Goal: Transaction & Acquisition: Download file/media

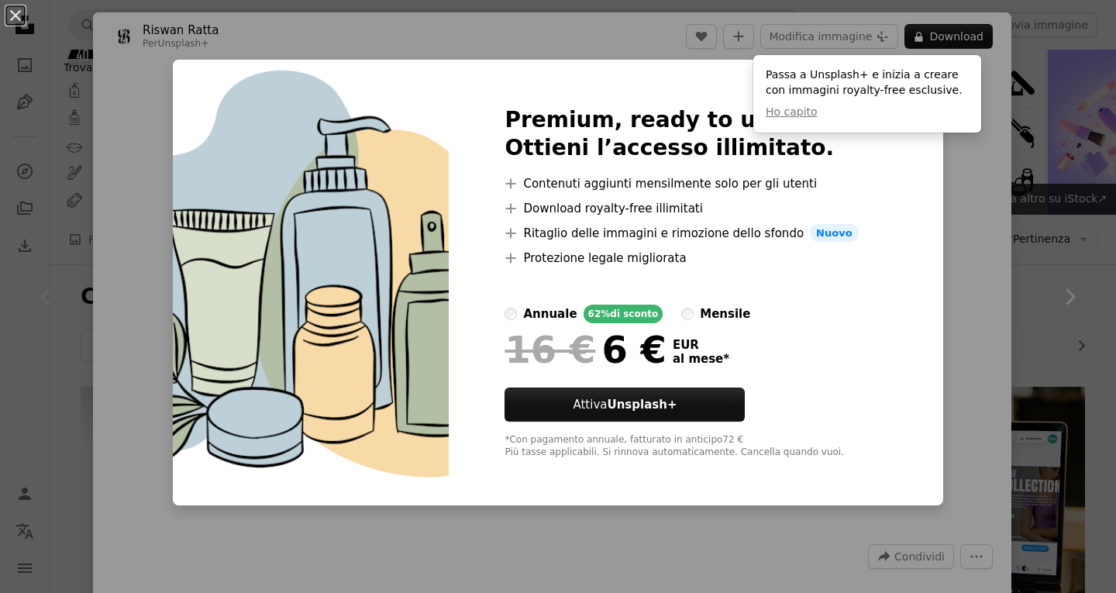
click at [965, 182] on div "An X shape Premium, ready to use images. Ottieni l’accesso illimitato. A plus s…" at bounding box center [558, 296] width 1116 height 593
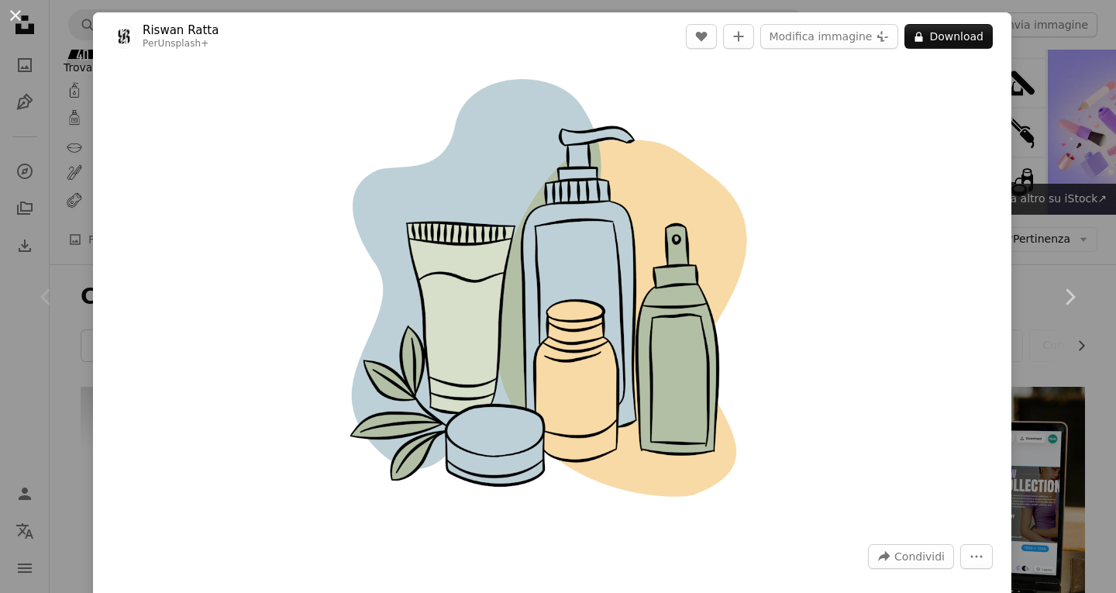
click at [10, 12] on button "An X shape" at bounding box center [15, 15] width 19 height 19
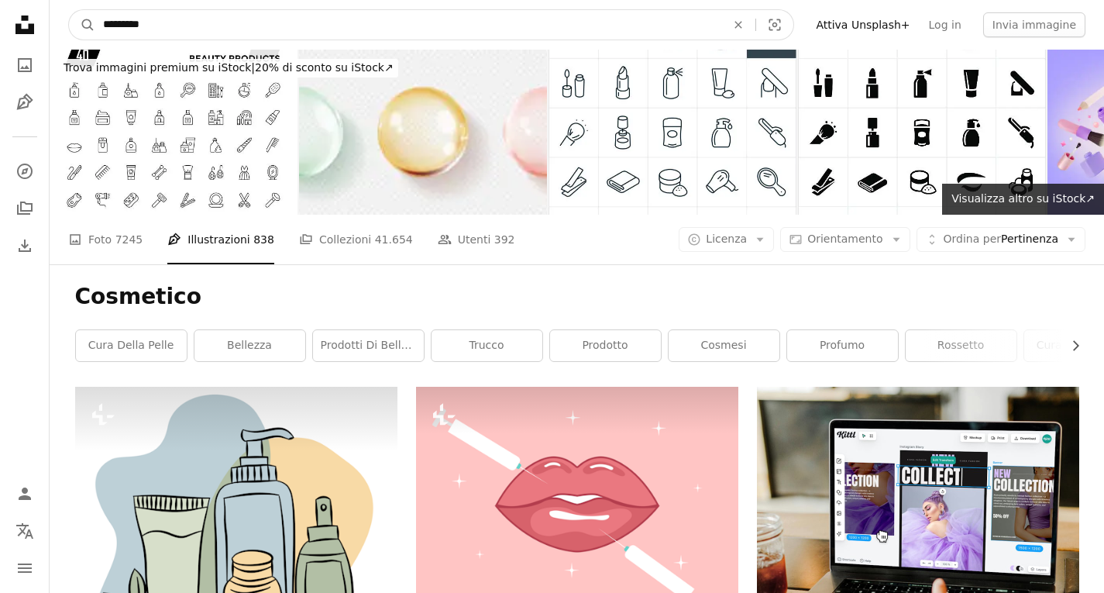
click at [175, 15] on input "*********" at bounding box center [408, 24] width 626 height 29
click at [755, 22] on icon "An X shape" at bounding box center [738, 25] width 34 height 12
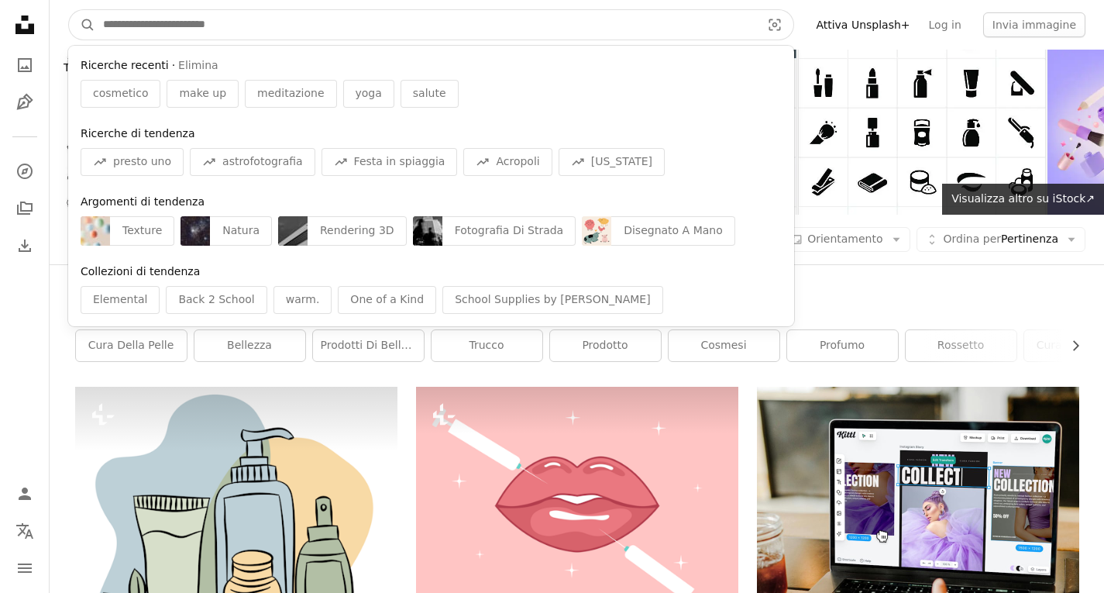
click at [333, 15] on input "Trova visual in tutto il sito" at bounding box center [425, 24] width 661 height 29
type input "*"
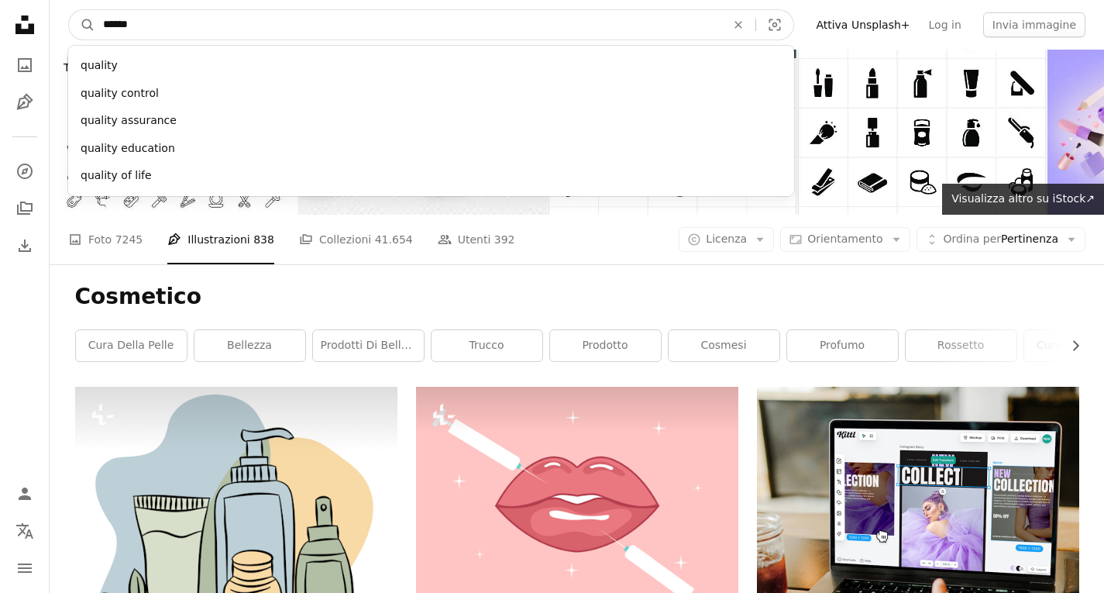
type input "*******"
click button "A magnifying glass" at bounding box center [82, 24] width 26 height 29
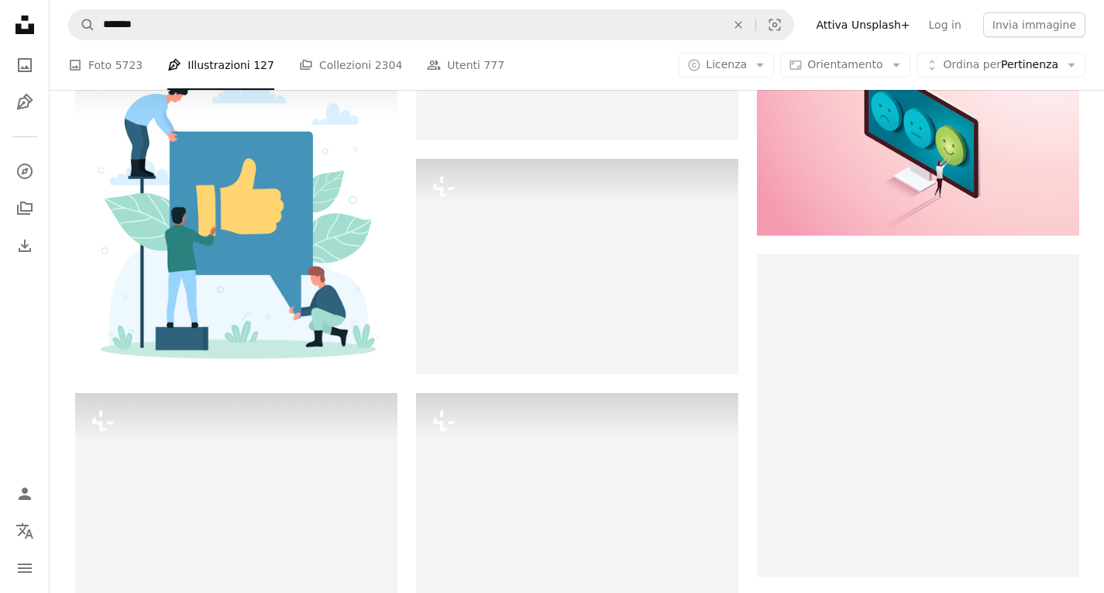
scroll to position [803, 0]
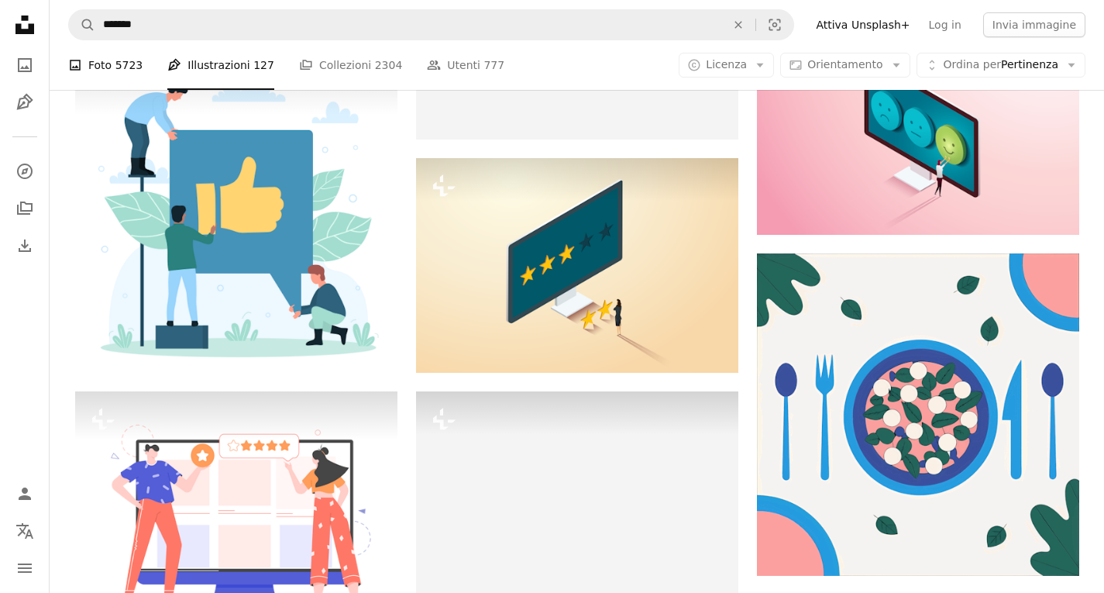
click at [98, 74] on link "A photo Foto 5723" at bounding box center [105, 65] width 74 height 50
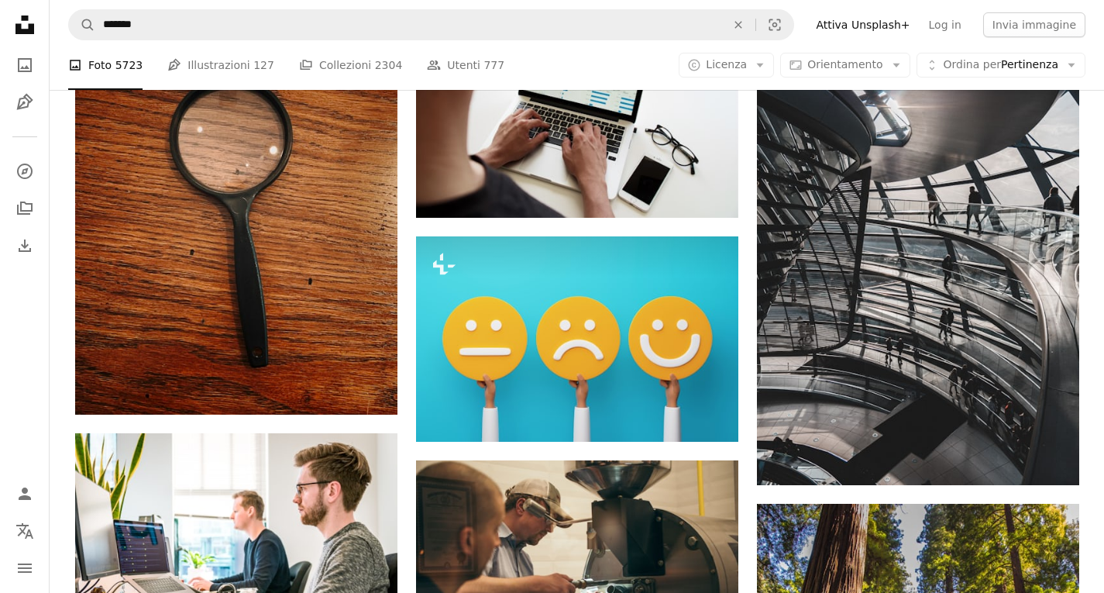
scroll to position [1593, 0]
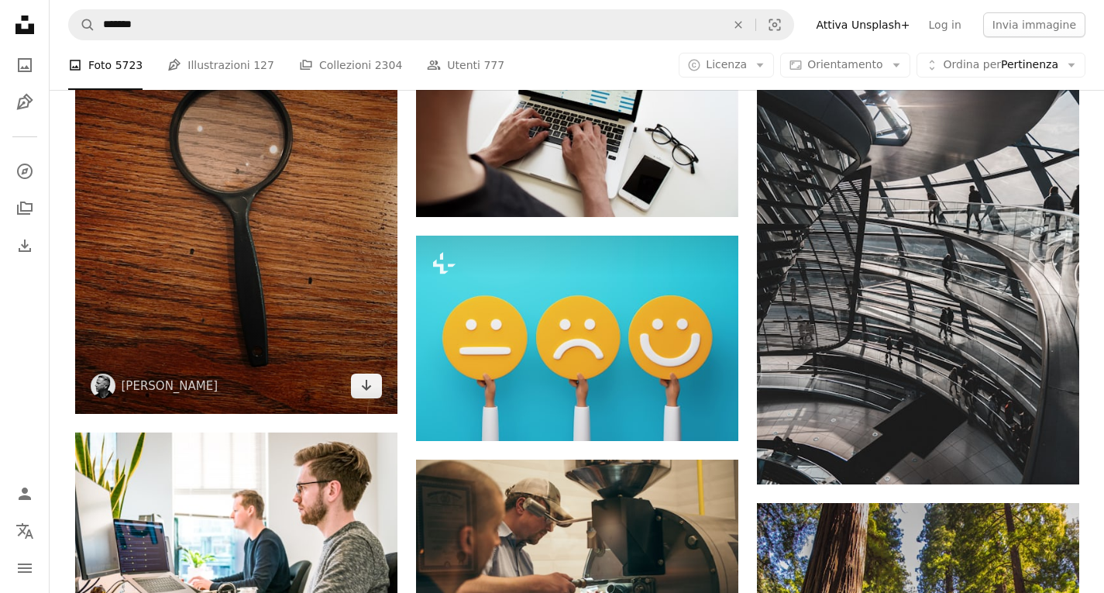
click at [318, 256] on img at bounding box center [236, 199] width 322 height 430
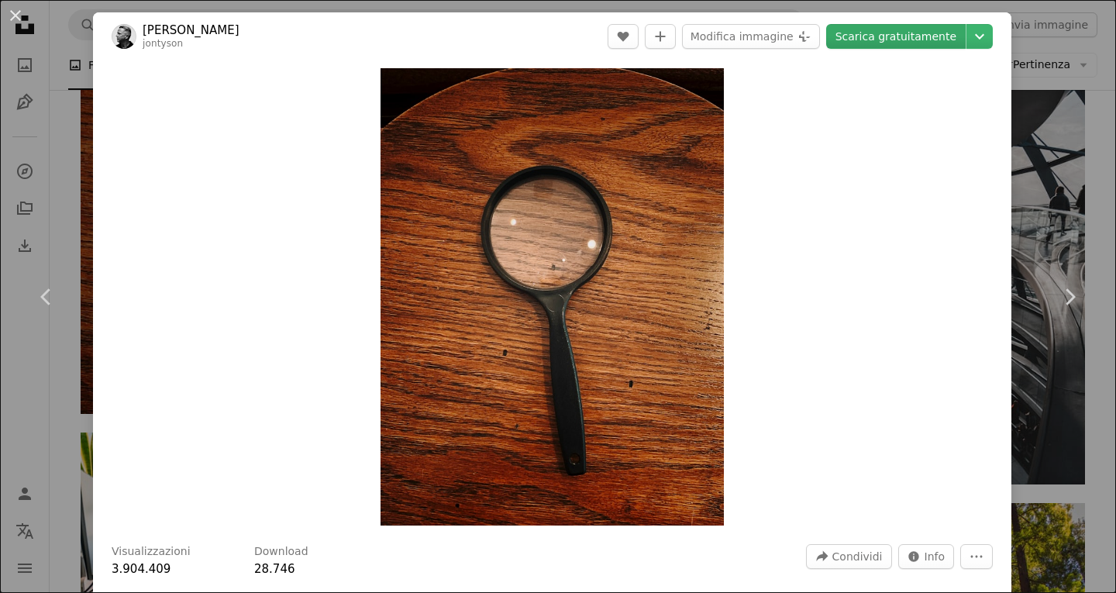
click at [920, 33] on link "Scarica gratuitamente" at bounding box center [895, 36] width 139 height 25
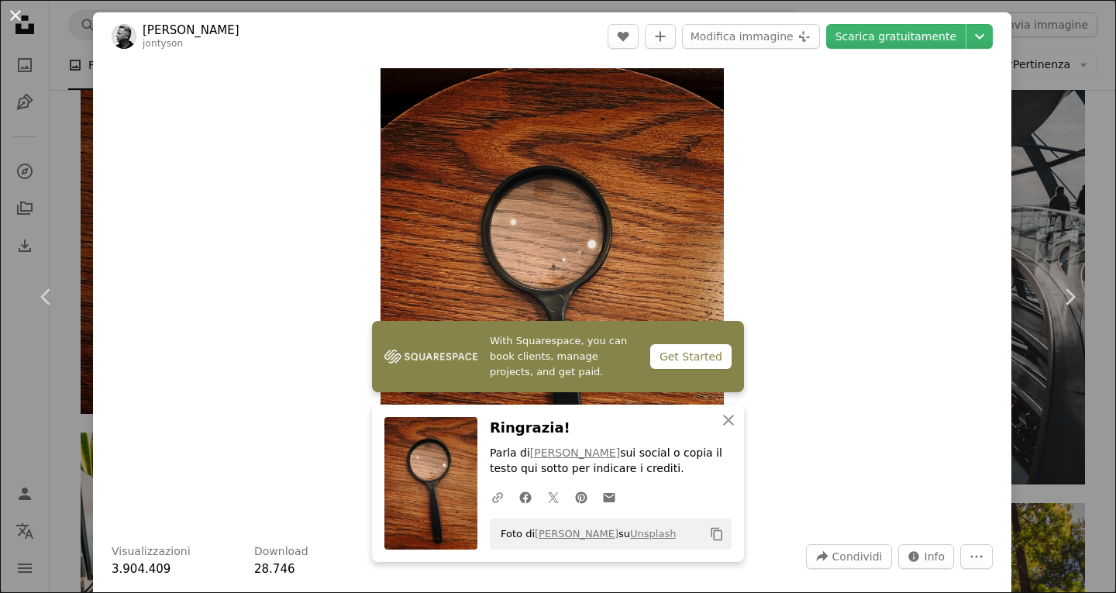
click at [17, 14] on button "An X shape" at bounding box center [15, 15] width 19 height 19
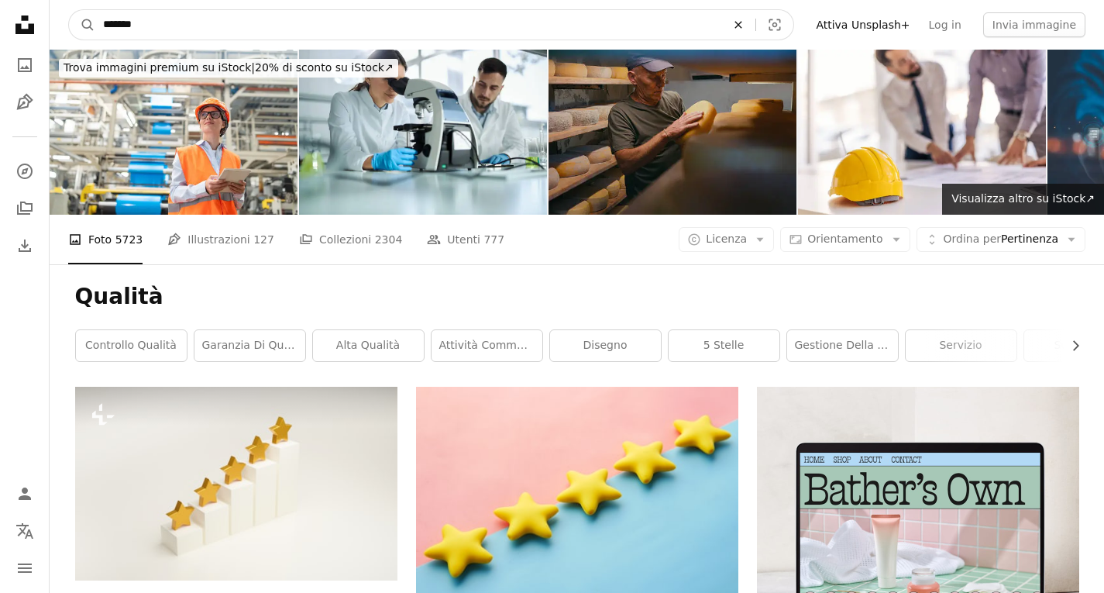
click at [755, 26] on icon "An X shape" at bounding box center [738, 25] width 34 height 12
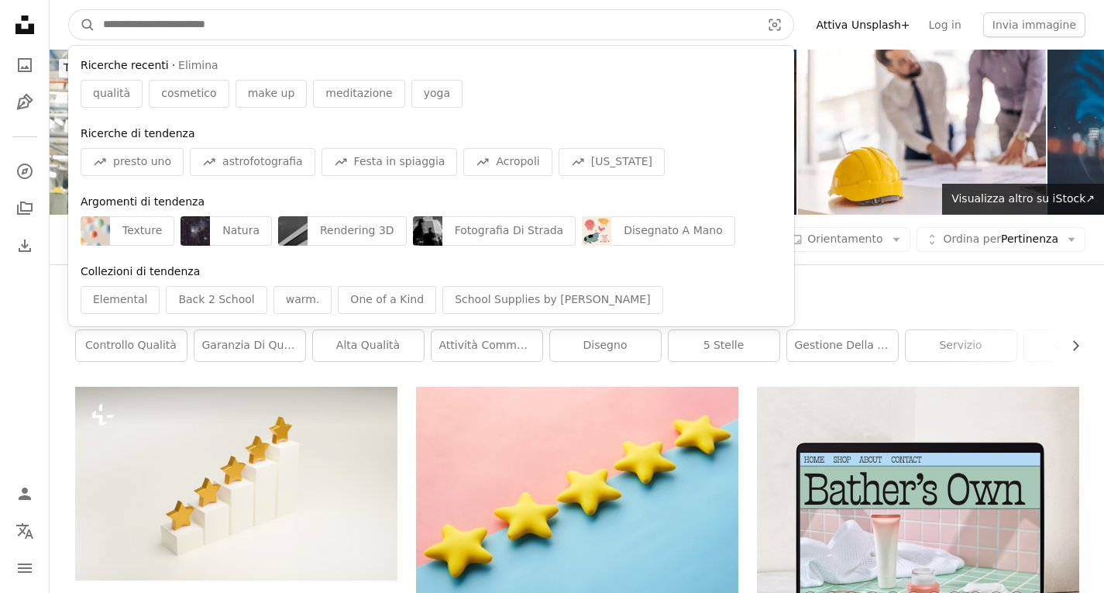
click at [656, 17] on input "Trova visual in tutto il sito" at bounding box center [425, 24] width 661 height 29
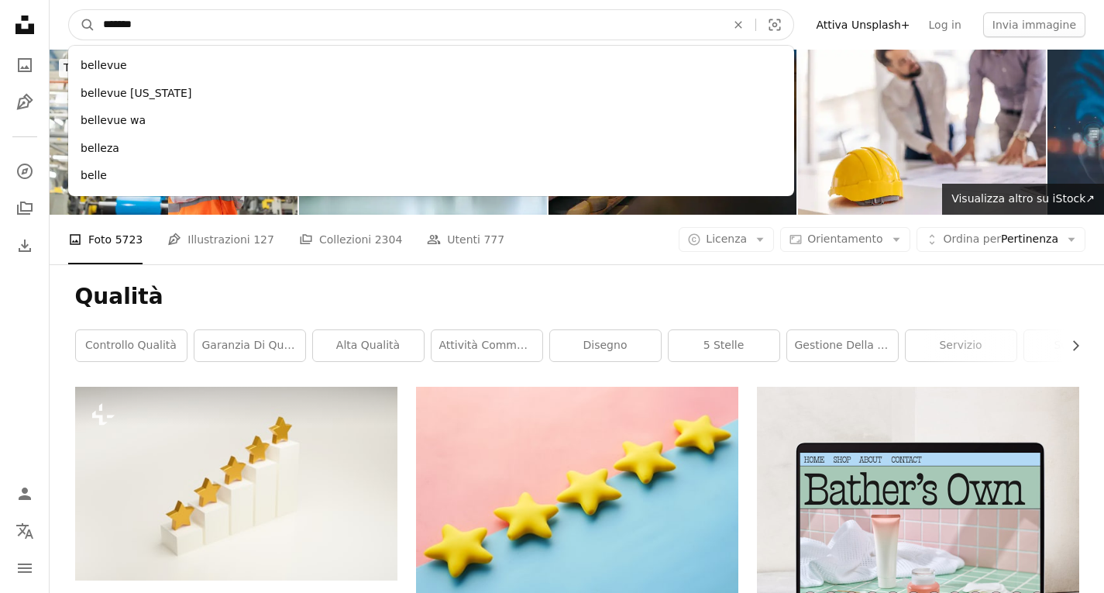
type input "********"
click button "A magnifying glass" at bounding box center [82, 24] width 26 height 29
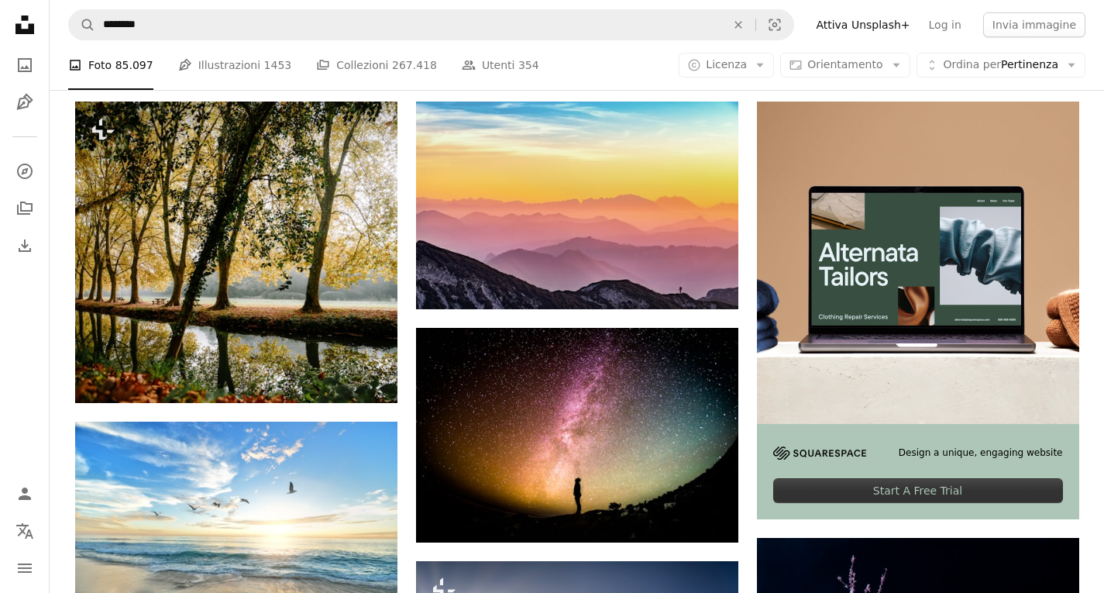
scroll to position [315, 0]
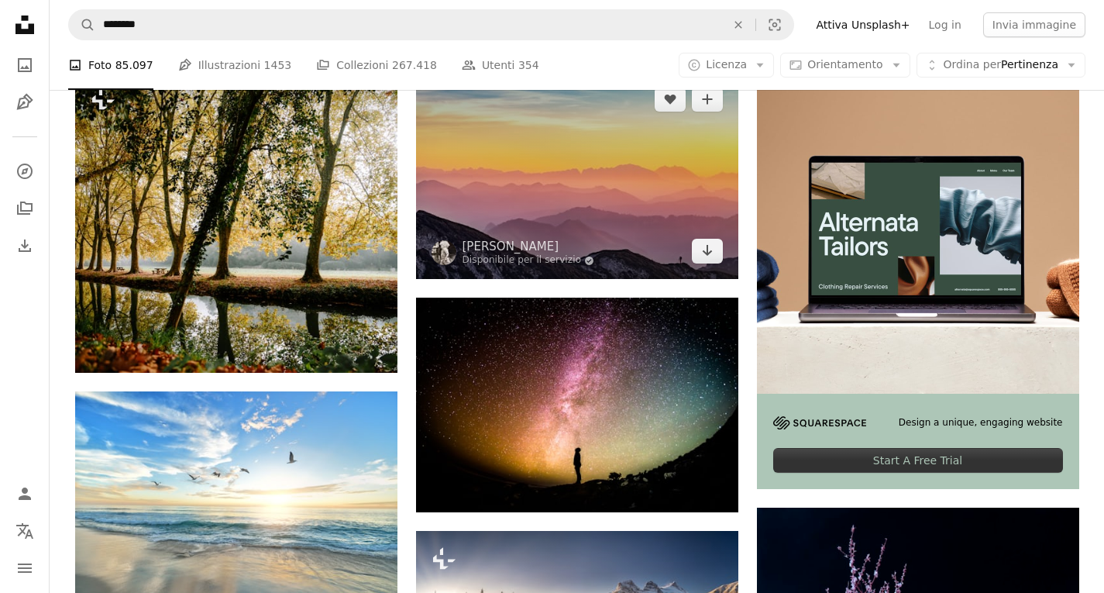
click at [615, 197] on img at bounding box center [577, 175] width 322 height 208
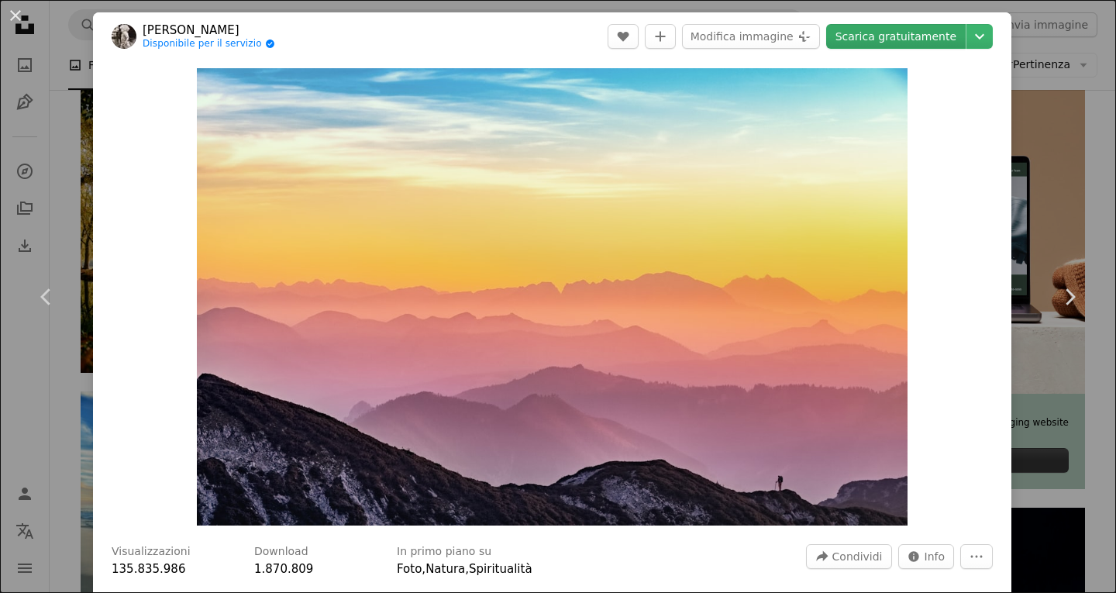
click at [920, 45] on link "Scarica gratuitamente" at bounding box center [895, 36] width 139 height 25
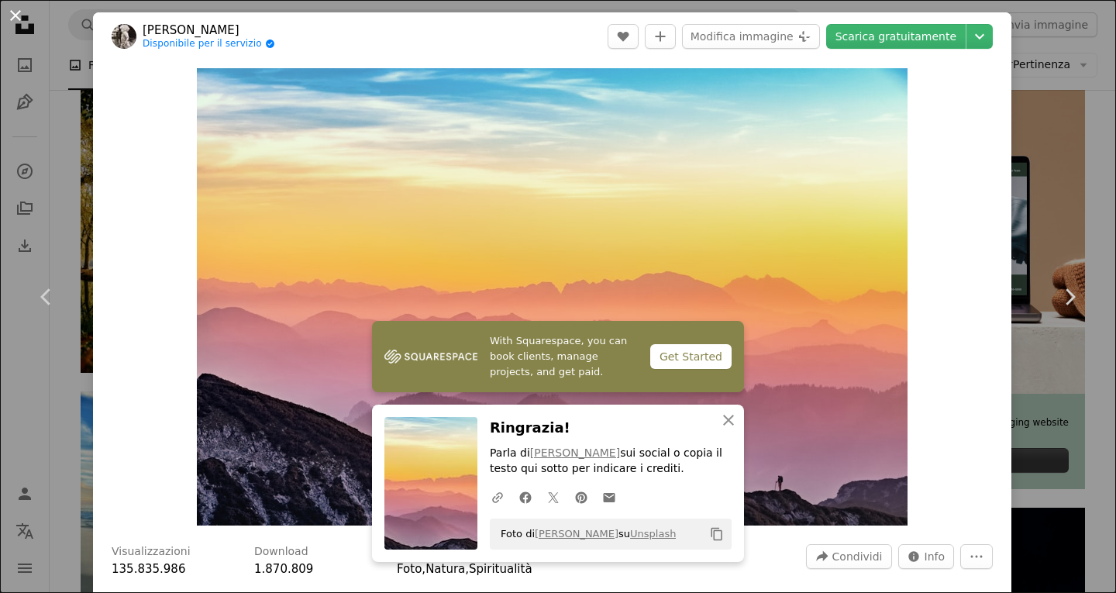
click at [16, 16] on button "An X shape" at bounding box center [15, 15] width 19 height 19
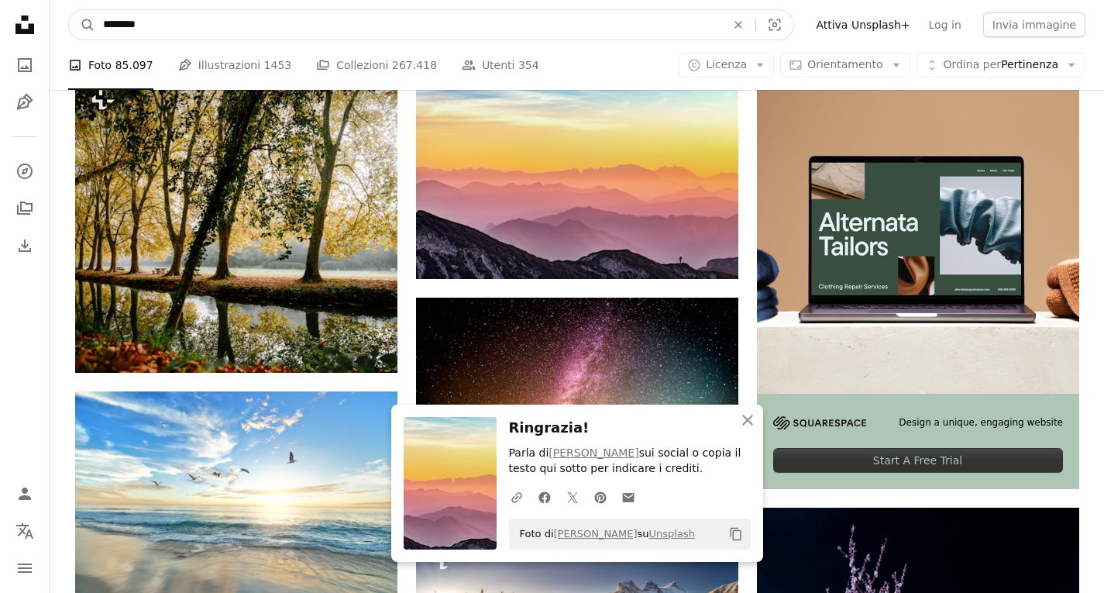
click at [193, 25] on input "********" at bounding box center [408, 24] width 626 height 29
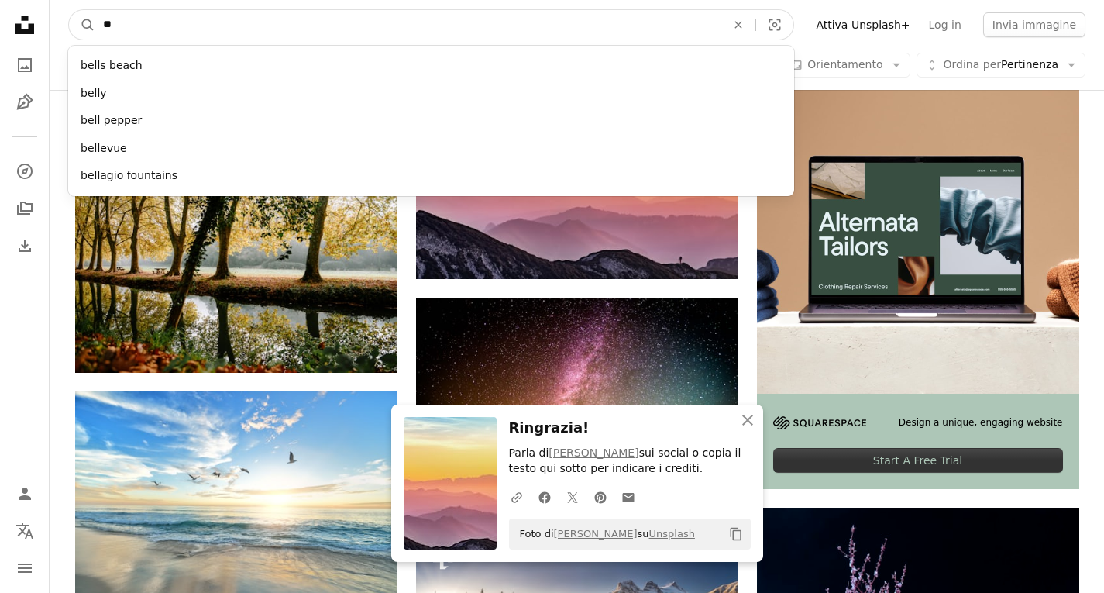
type input "*"
type input "********"
click button "A magnifying glass" at bounding box center [82, 24] width 26 height 29
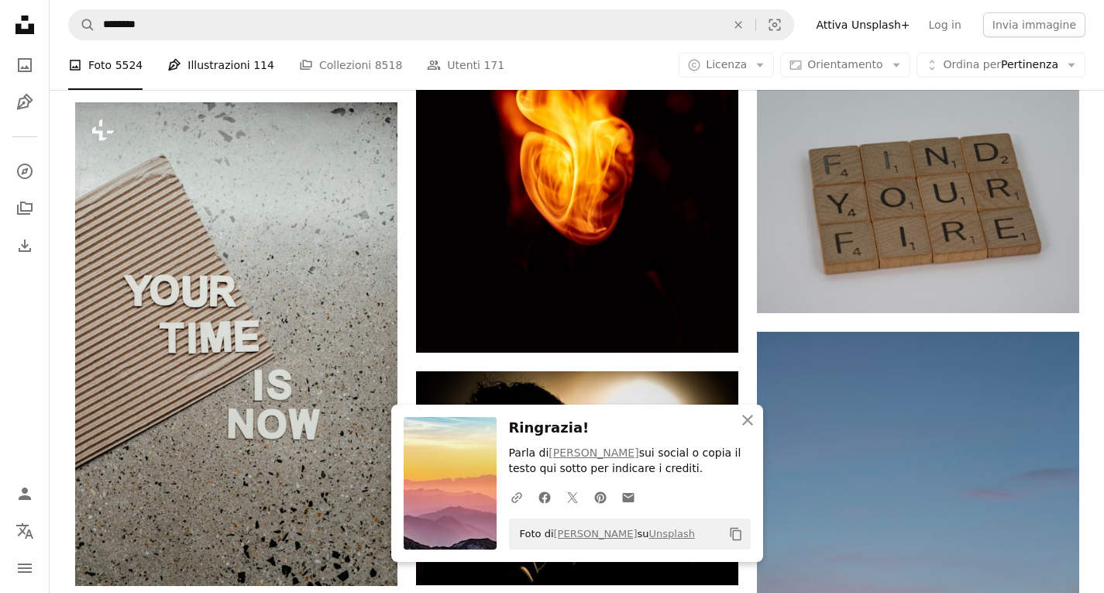
scroll to position [725, 0]
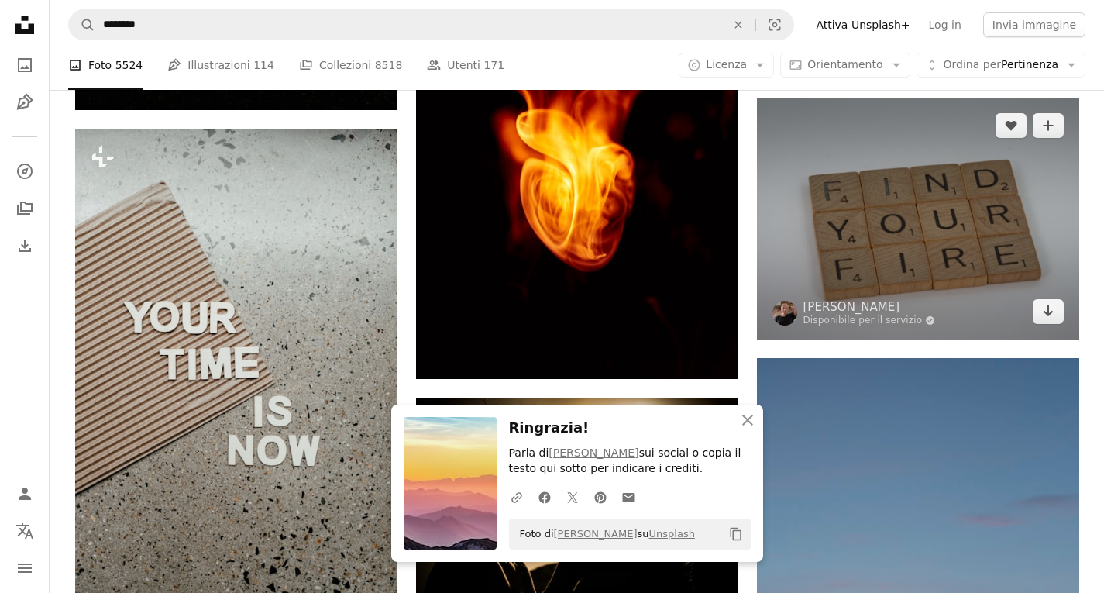
click at [963, 215] on img at bounding box center [918, 219] width 322 height 242
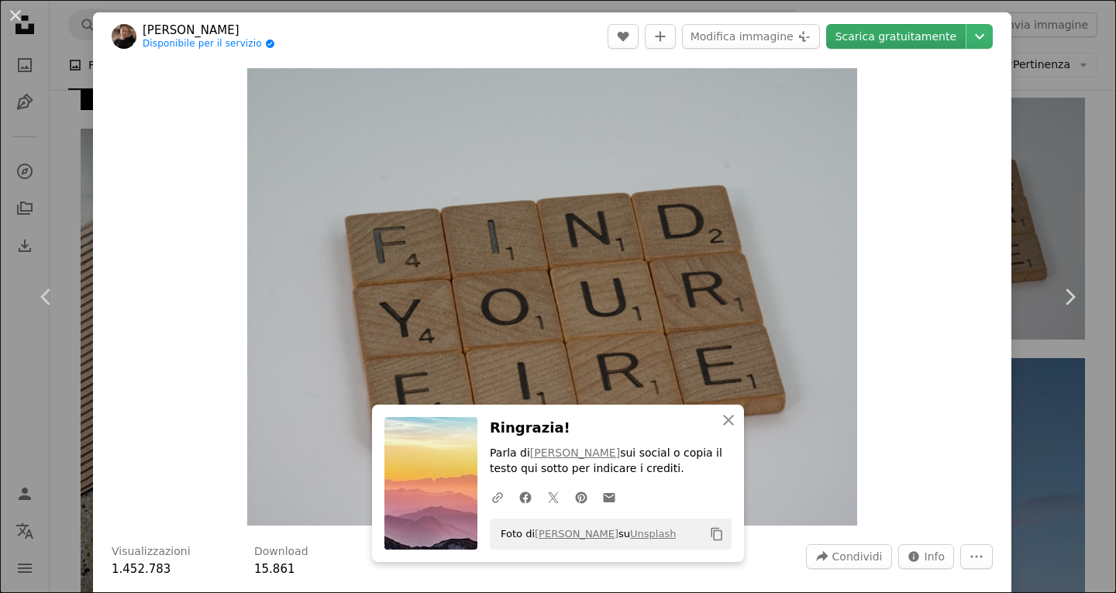
click at [861, 34] on link "Scarica gratuitamente" at bounding box center [895, 36] width 139 height 25
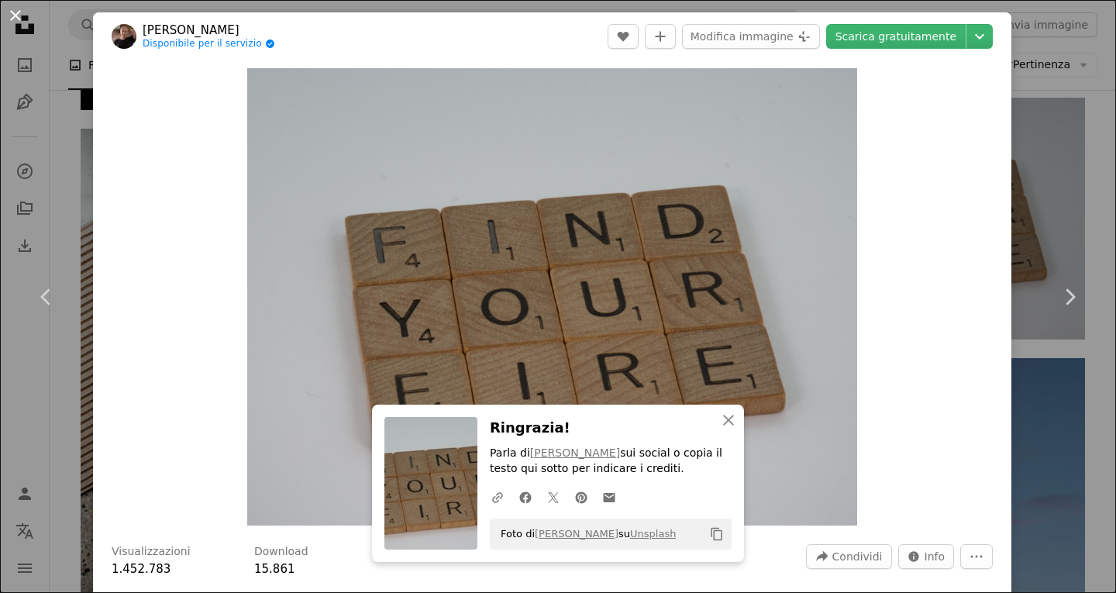
click at [19, 16] on button "An X shape" at bounding box center [15, 15] width 19 height 19
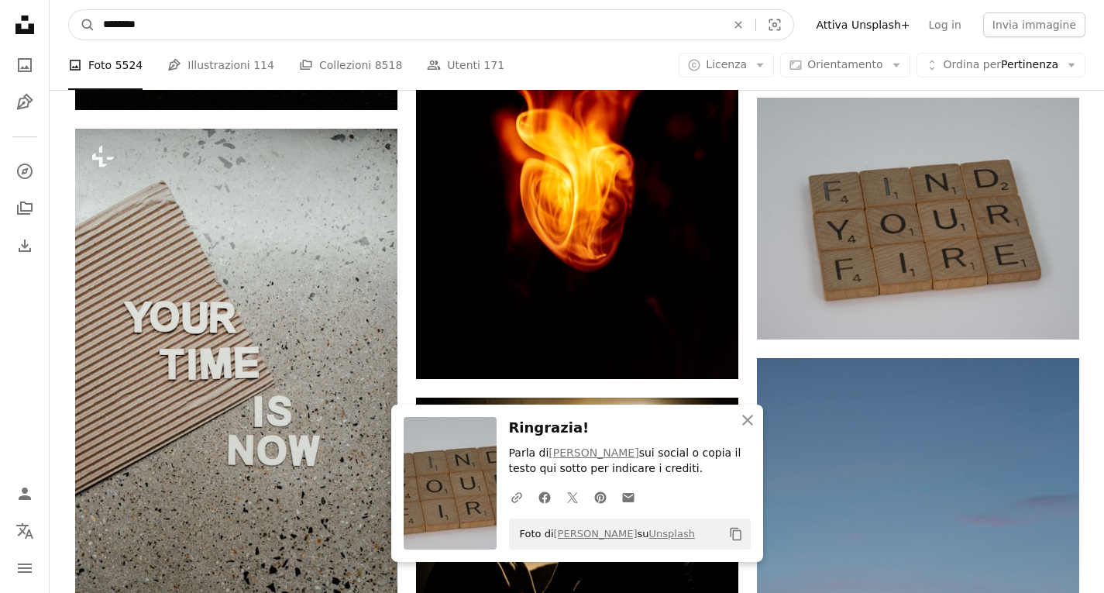
click at [306, 29] on input "********" at bounding box center [408, 24] width 626 height 29
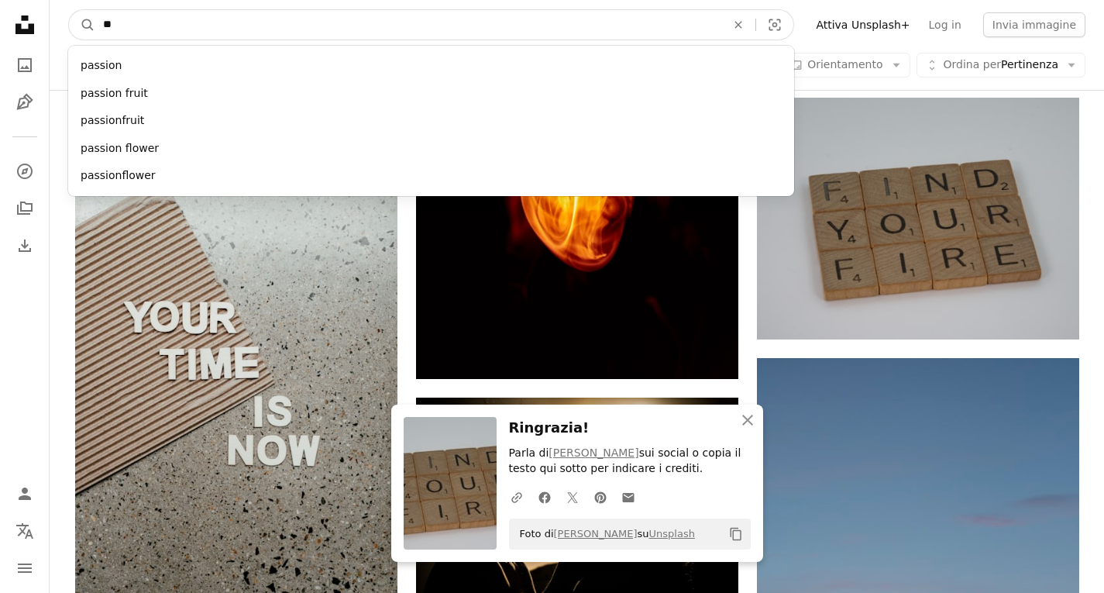
type input "*"
type input "****"
click at [69, 10] on button "A magnifying glass" at bounding box center [82, 24] width 26 height 29
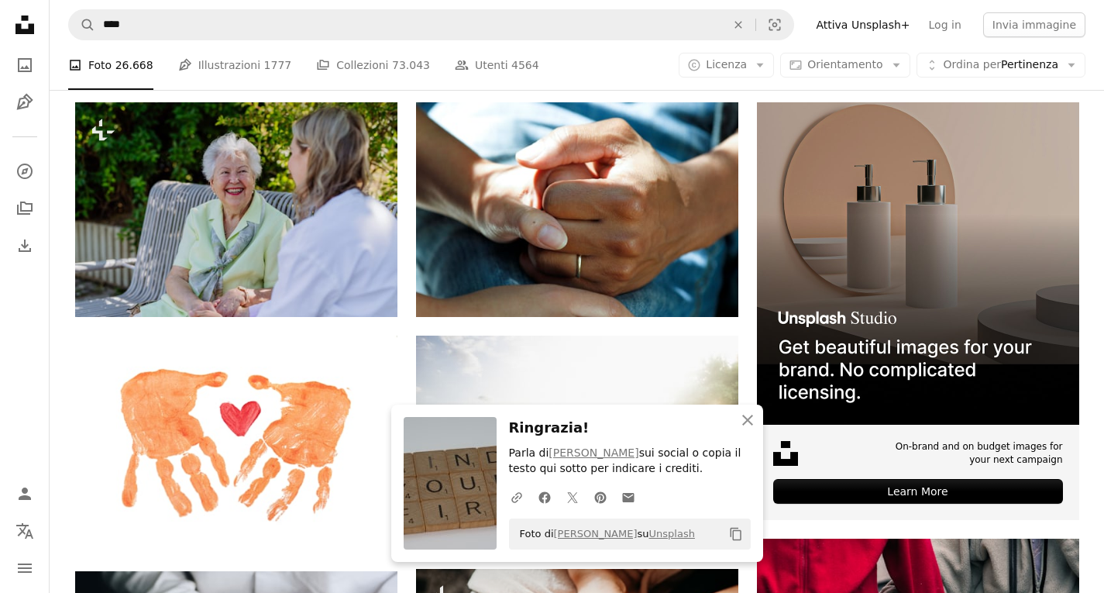
scroll to position [297, 0]
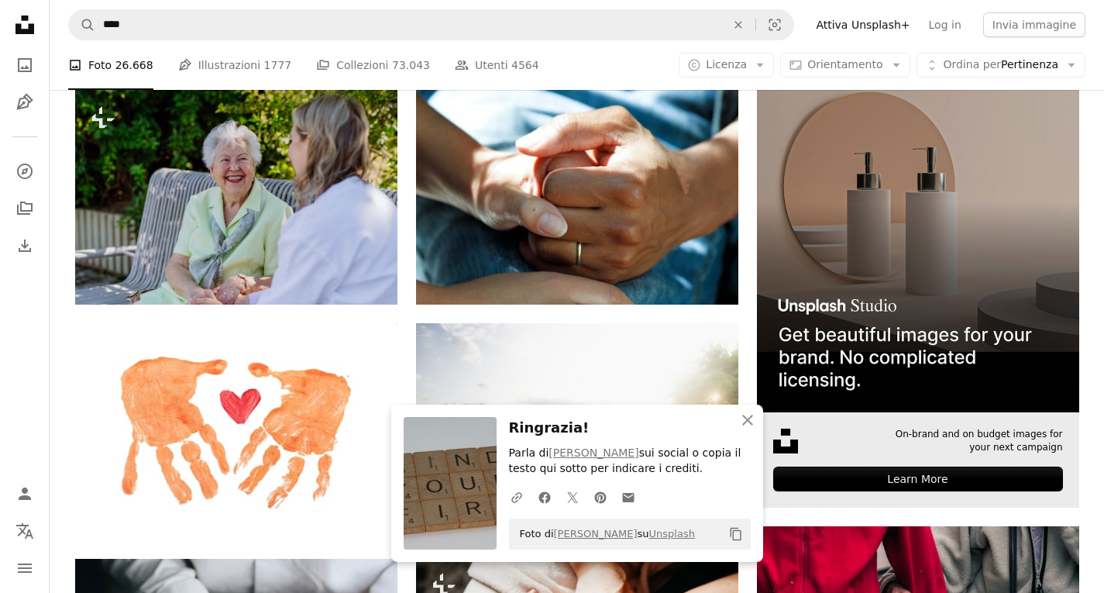
click at [830, 211] on img at bounding box center [918, 251] width 322 height 322
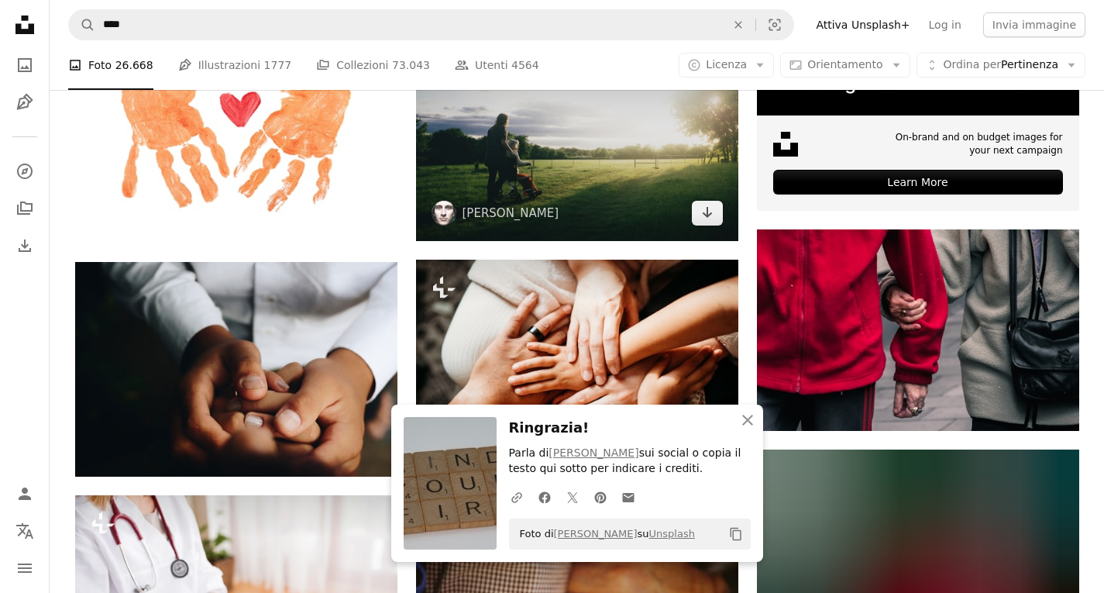
scroll to position [594, 0]
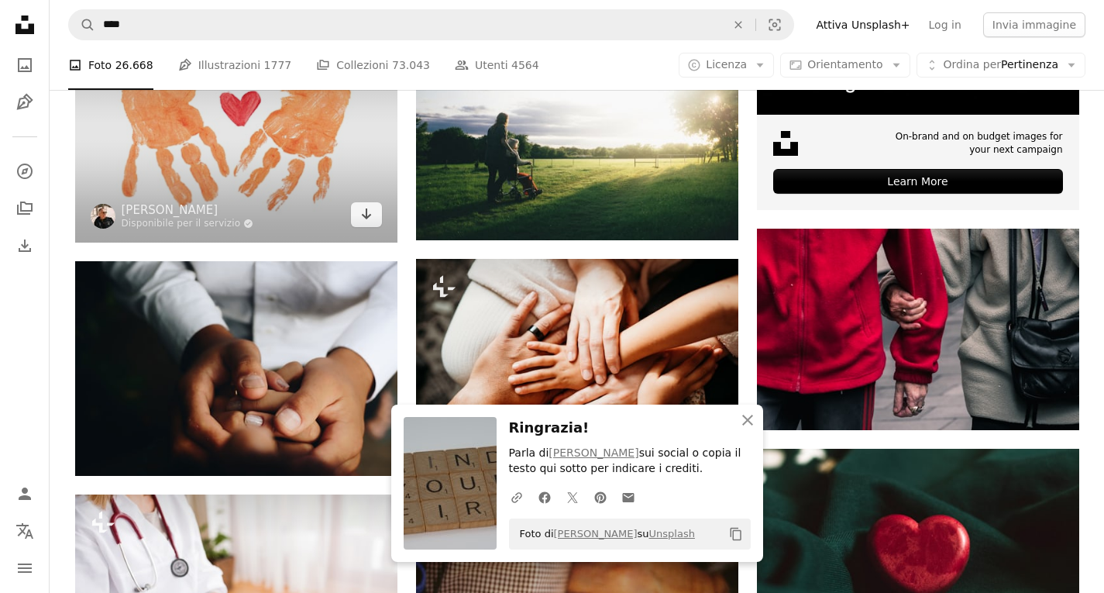
click at [258, 154] on img at bounding box center [236, 134] width 322 height 217
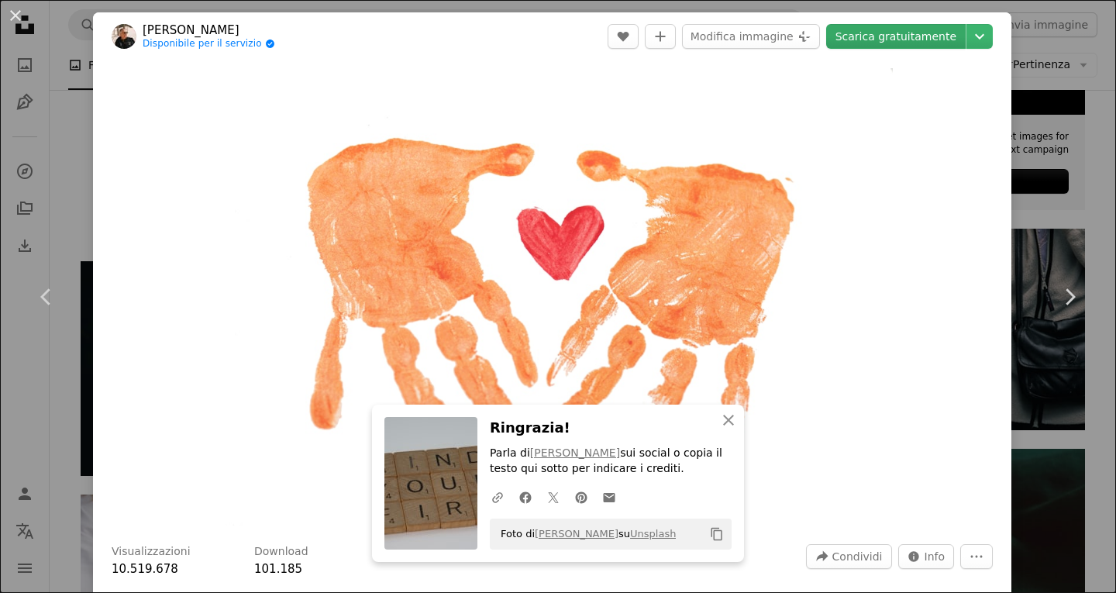
click at [924, 33] on link "Scarica gratuitamente" at bounding box center [895, 36] width 139 height 25
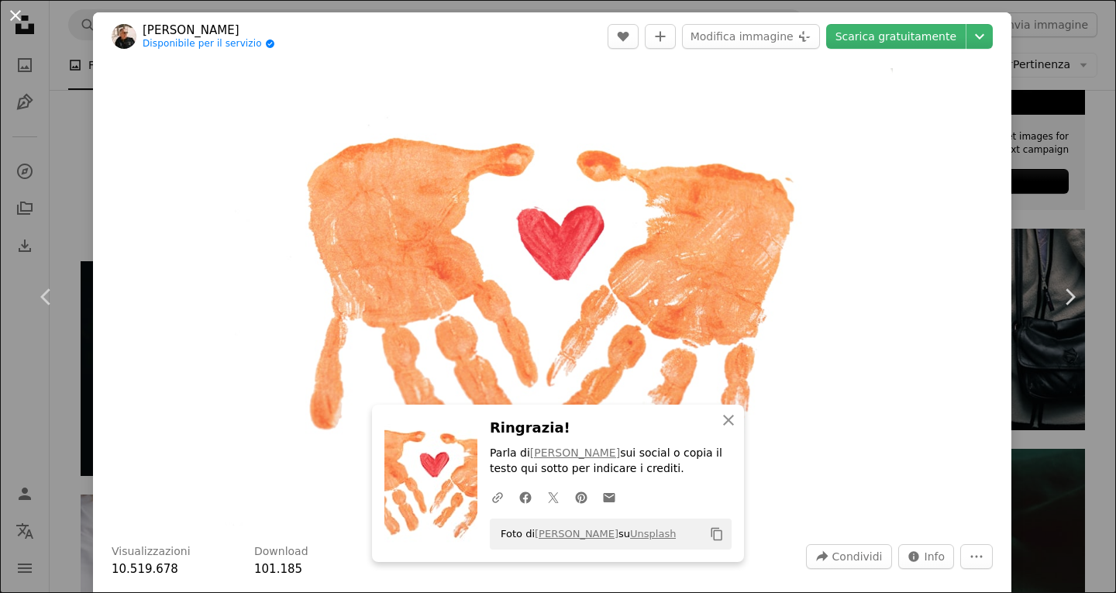
click at [24, 22] on button "An X shape" at bounding box center [15, 15] width 19 height 19
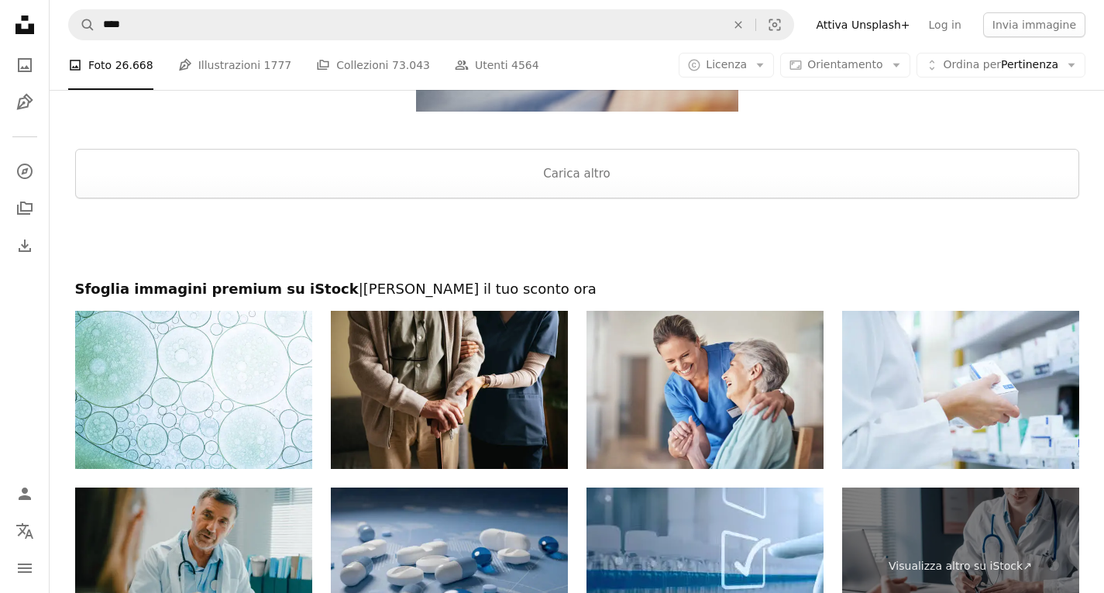
scroll to position [2380, 0]
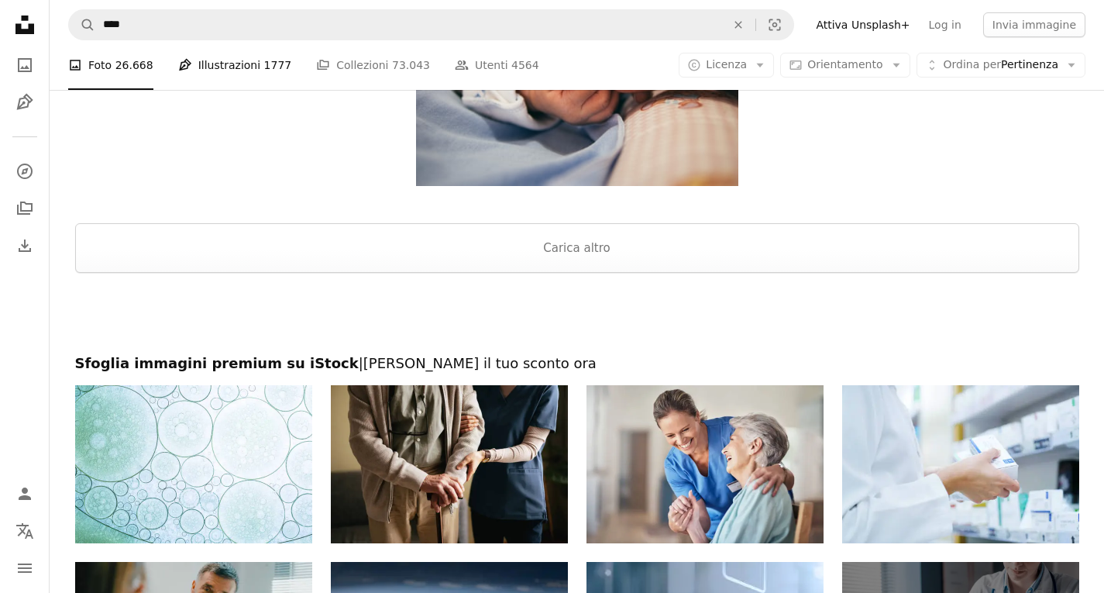
click at [233, 72] on link "Pen Tool Illustrazioni 1777" at bounding box center [235, 65] width 114 height 50
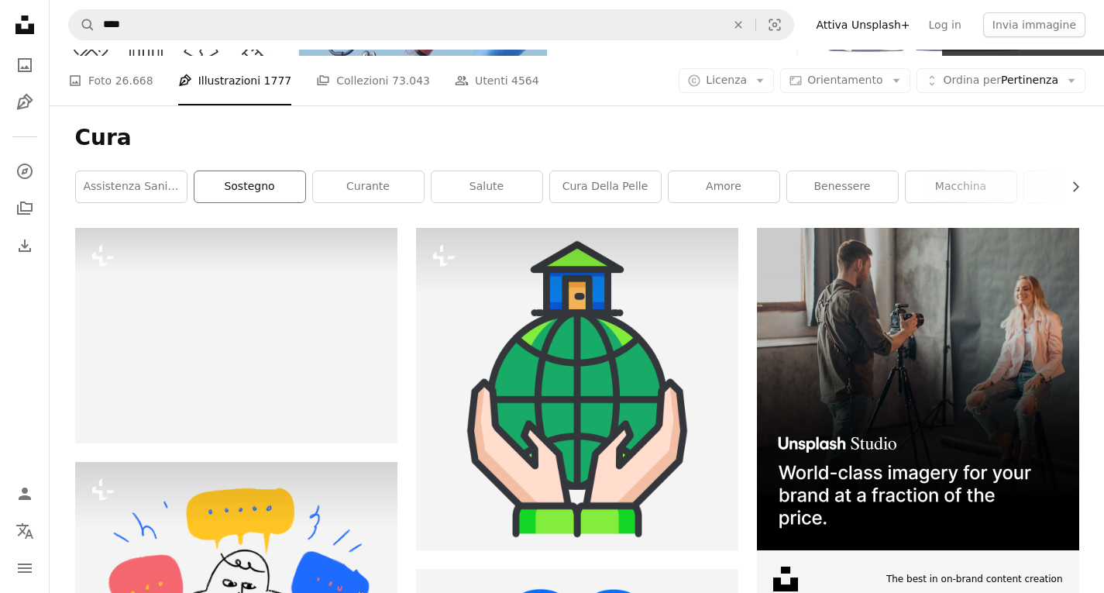
scroll to position [158, 0]
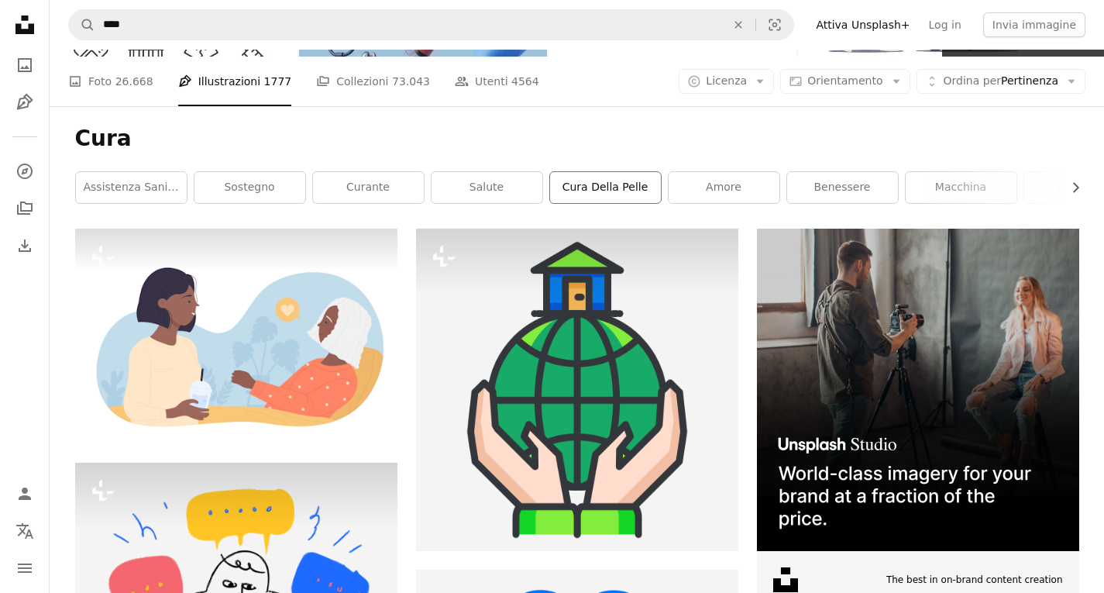
click at [569, 187] on link "cura della pelle" at bounding box center [605, 187] width 111 height 31
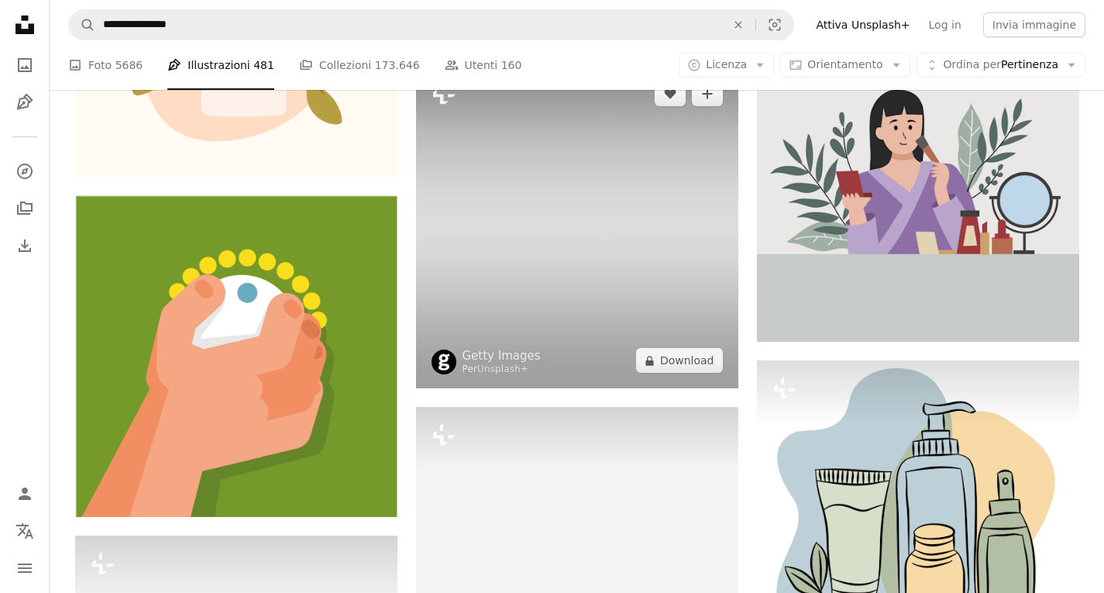
scroll to position [1956, 0]
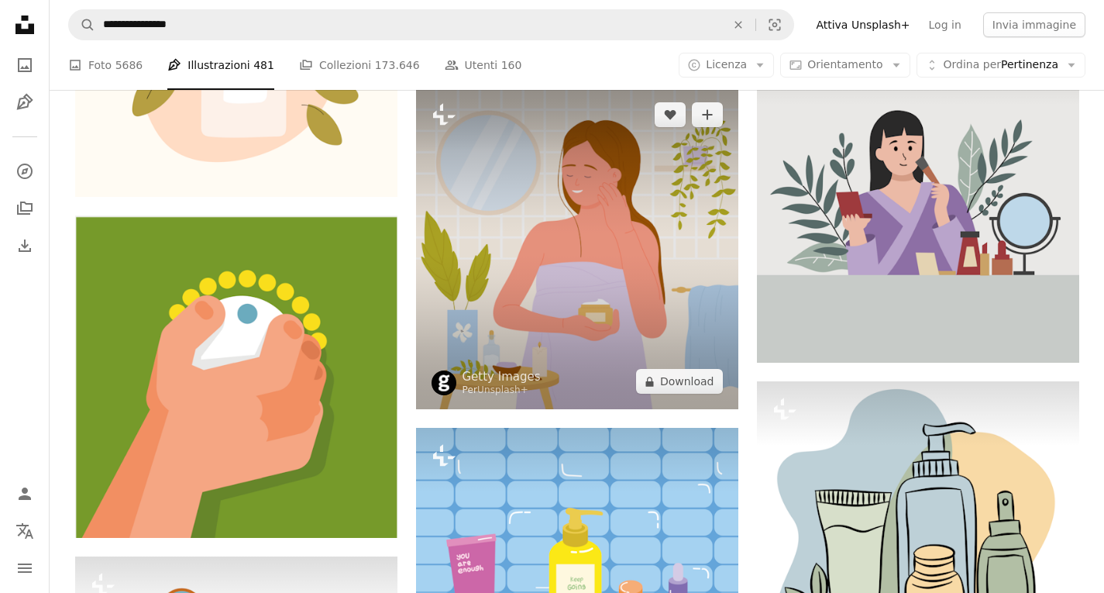
click at [569, 254] on img at bounding box center [577, 248] width 322 height 322
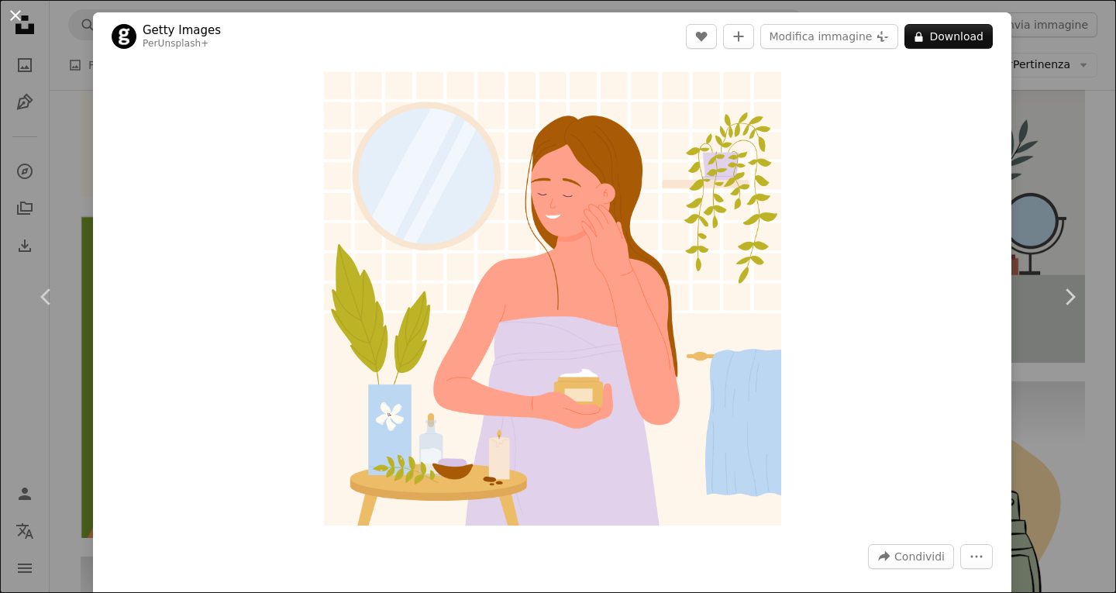
click at [11, 15] on button "An X shape" at bounding box center [15, 15] width 19 height 19
